Goal: Task Accomplishment & Management: Manage account settings

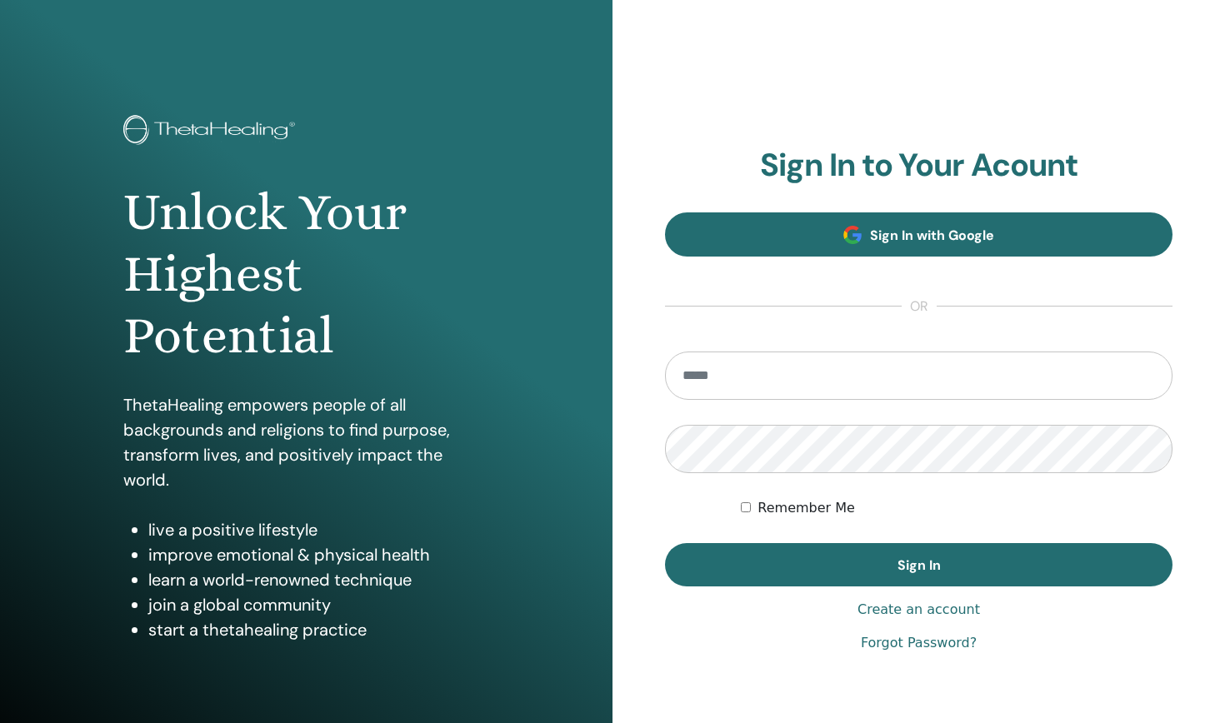
click at [853, 236] on span at bounding box center [852, 235] width 18 height 18
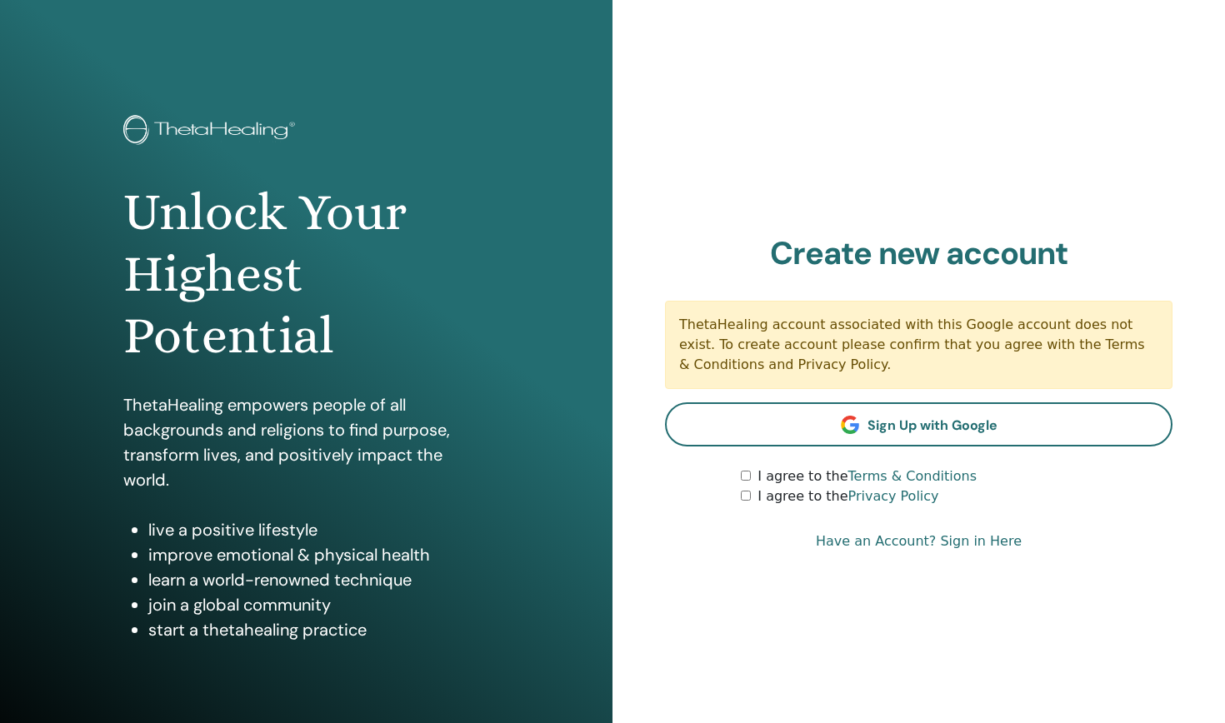
click at [925, 547] on link "Have an Account? Sign in Here" at bounding box center [919, 542] width 206 height 20
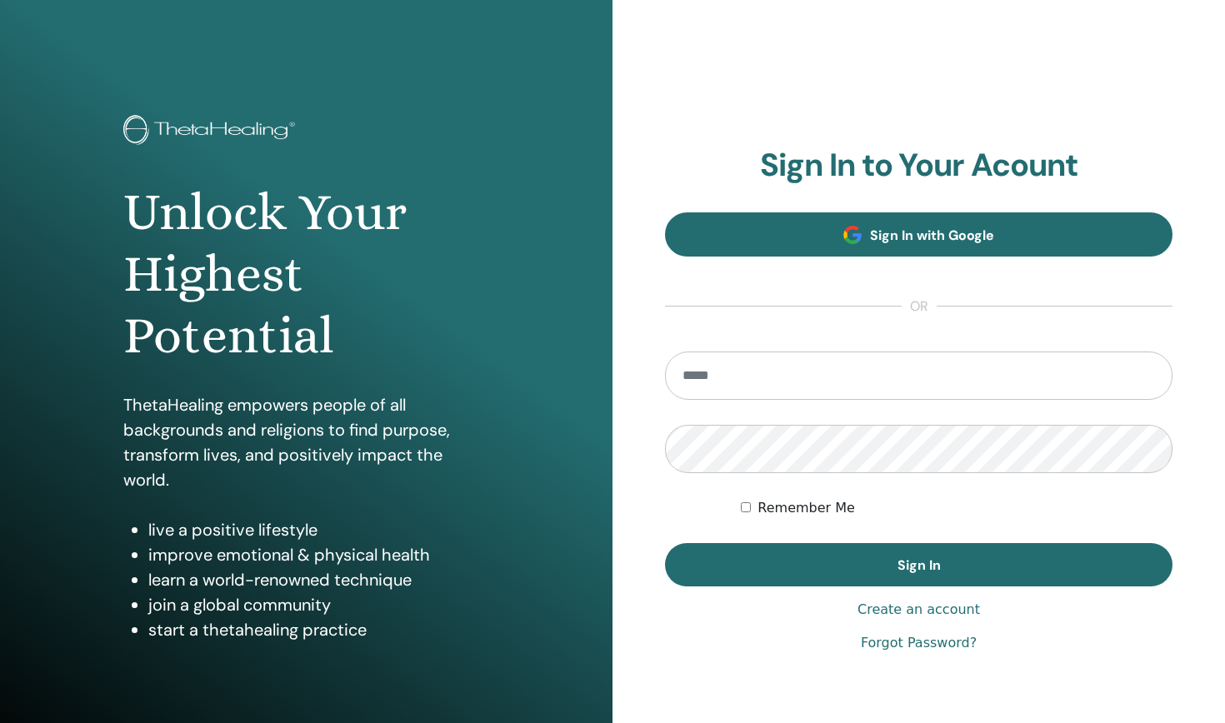
click at [929, 229] on span "Sign In with Google" at bounding box center [932, 235] width 124 height 17
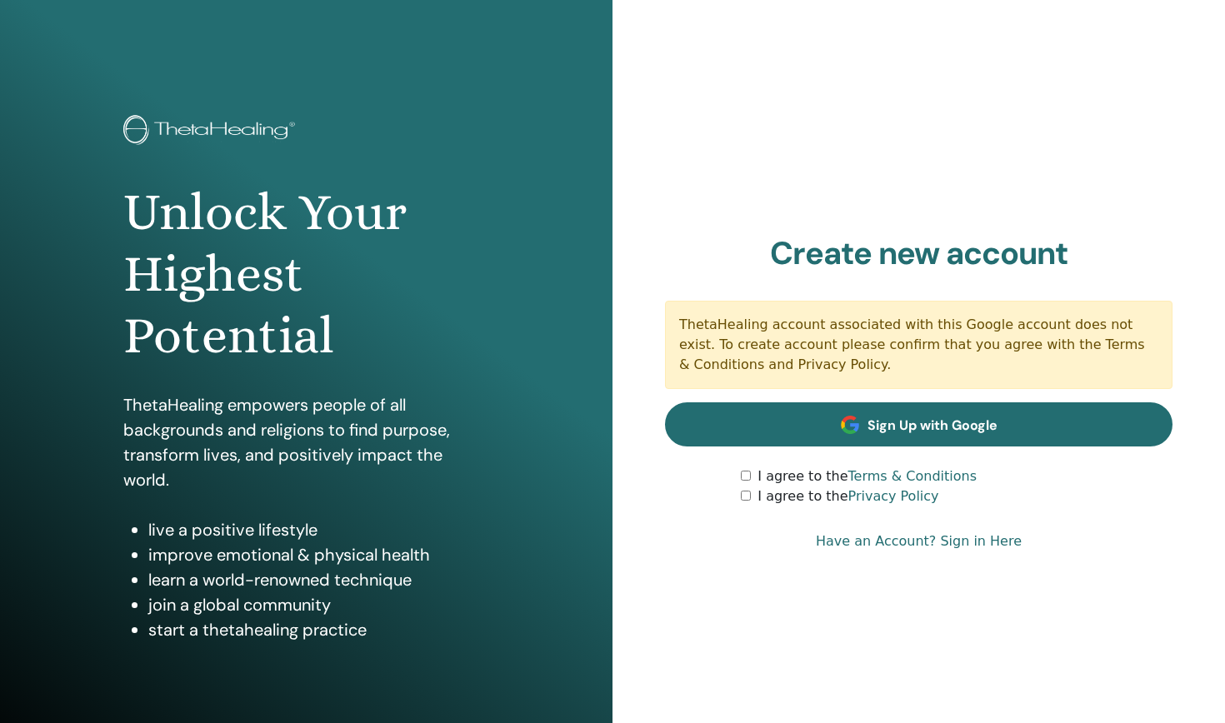
click at [877, 436] on link "Sign Up with Google" at bounding box center [918, 424] width 507 height 44
